Goal: Entertainment & Leisure: Consume media (video, audio)

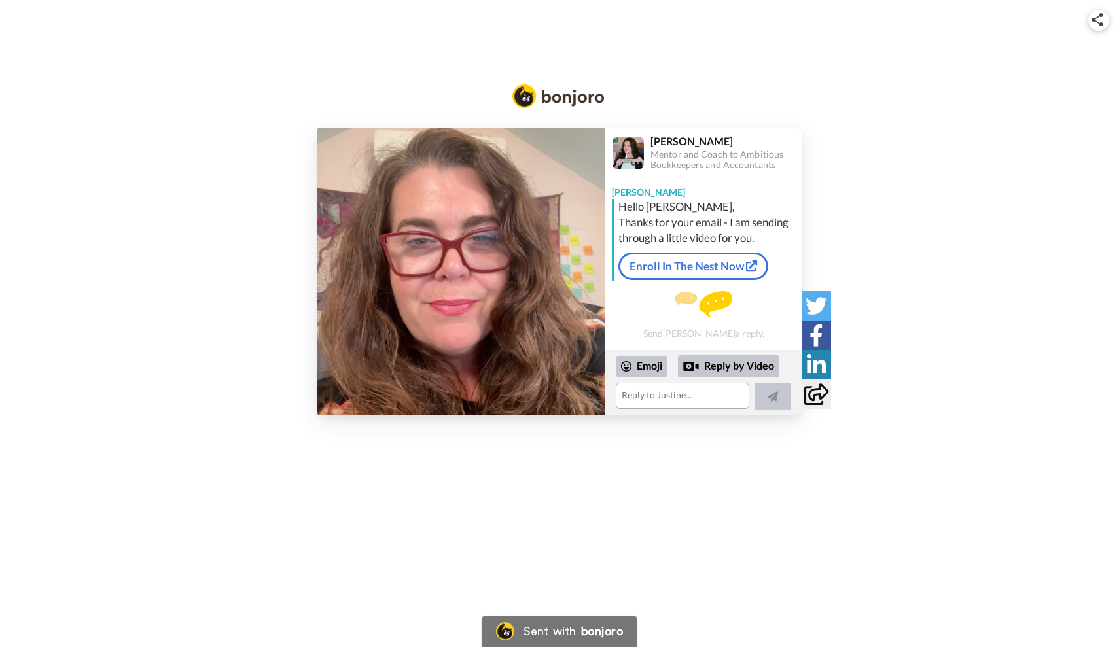
click at [461, 266] on img at bounding box center [461, 272] width 288 height 288
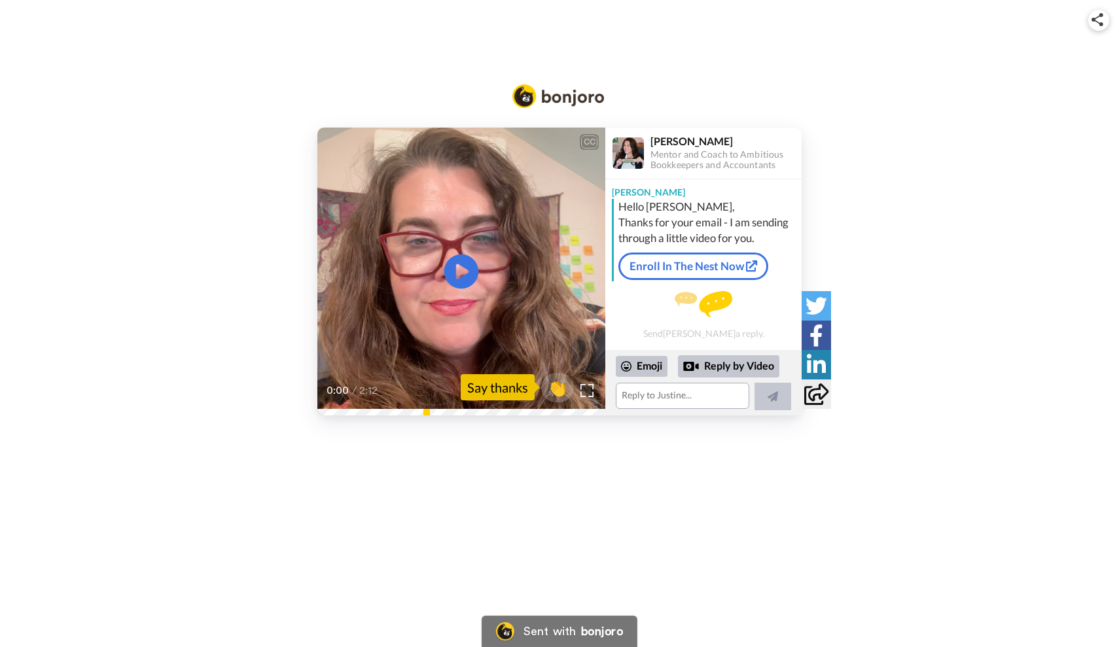
click at [453, 269] on icon at bounding box center [461, 272] width 35 height 35
click at [588, 392] on img at bounding box center [588, 391] width 14 height 14
click at [399, 335] on video at bounding box center [461, 272] width 288 height 288
click at [455, 274] on icon at bounding box center [461, 272] width 35 height 35
click at [437, 177] on video at bounding box center [461, 272] width 288 height 288
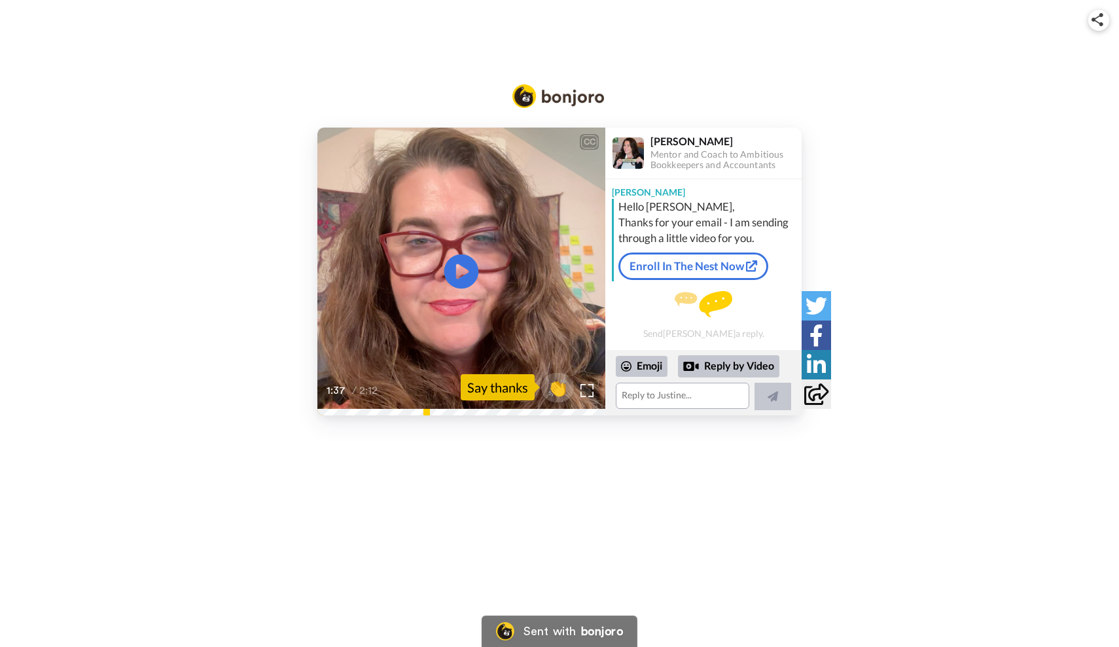
click at [461, 279] on icon at bounding box center [461, 272] width 35 height 35
click at [460, 274] on icon "Play/Pause" at bounding box center [461, 272] width 35 height 62
click at [442, 277] on video at bounding box center [461, 272] width 288 height 288
click at [453, 274] on icon at bounding box center [461, 272] width 35 height 35
click at [465, 288] on icon "Play/Pause" at bounding box center [461, 272] width 35 height 62
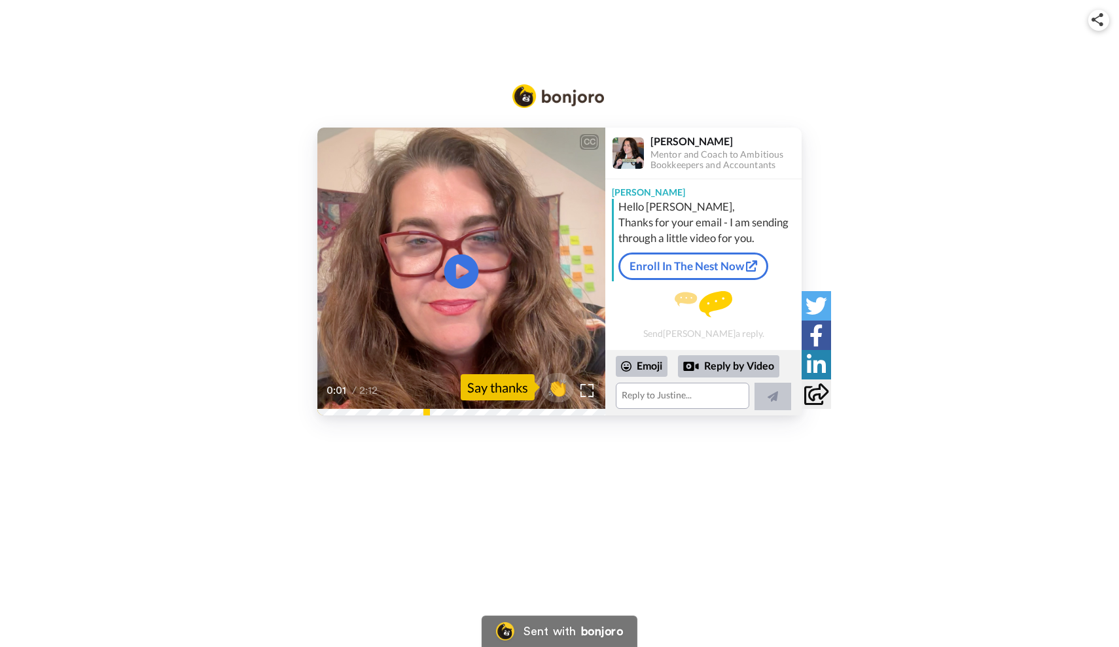
click at [465, 288] on icon "Play/Pause" at bounding box center [461, 272] width 35 height 62
click at [424, 308] on video at bounding box center [461, 272] width 288 height 288
